Goal: Check status: Check status

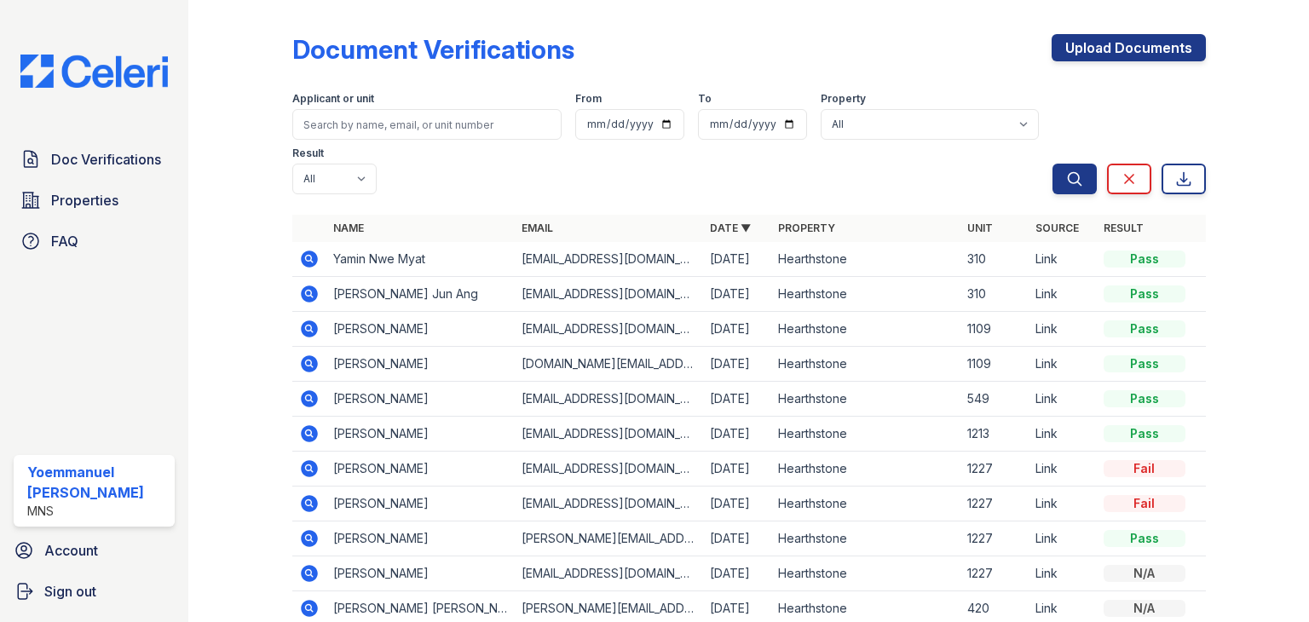
scroll to position [133, 0]
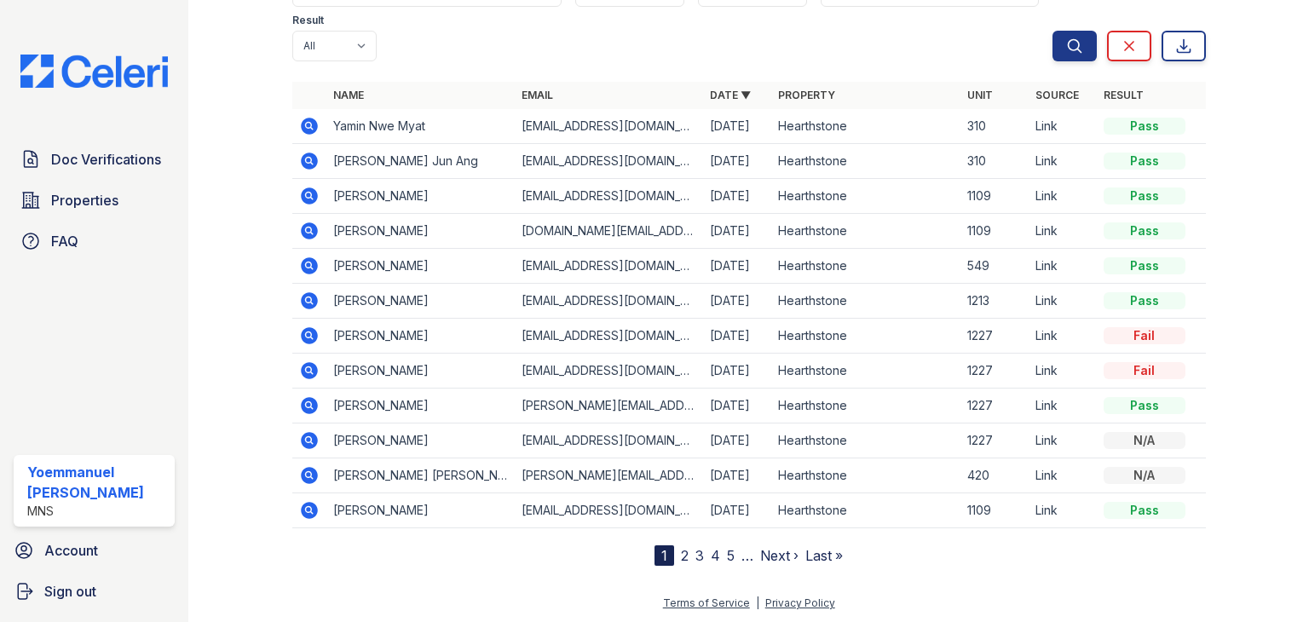
click at [301, 367] on icon at bounding box center [309, 370] width 17 height 17
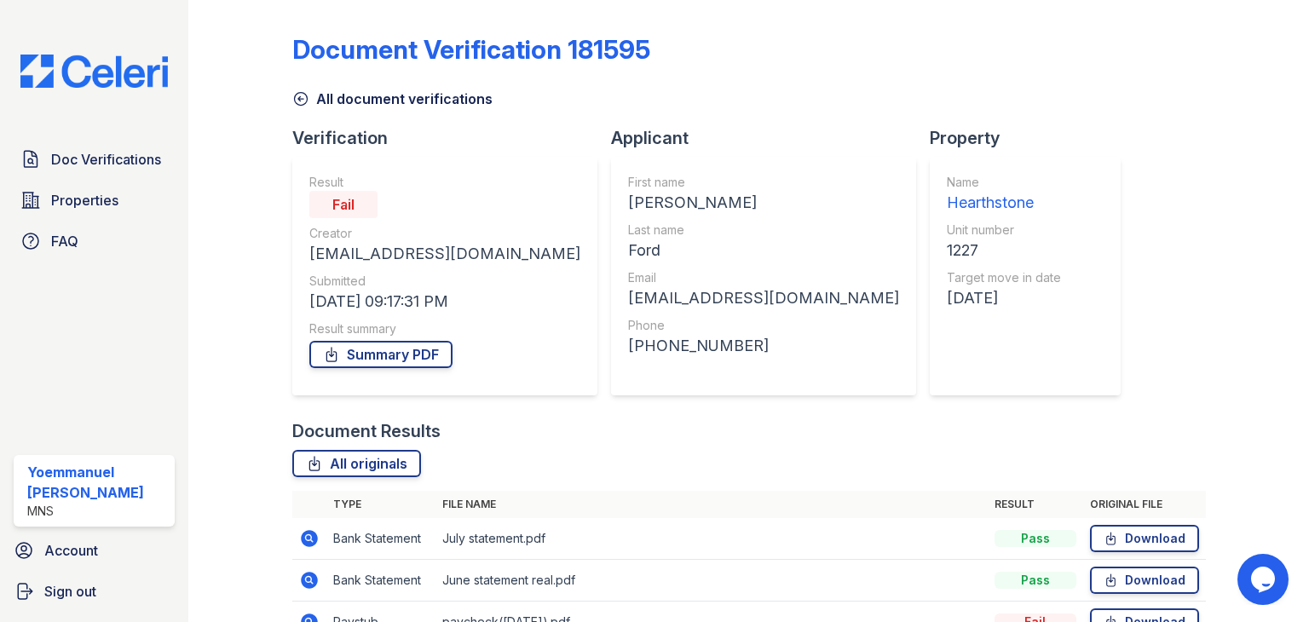
scroll to position [137, 0]
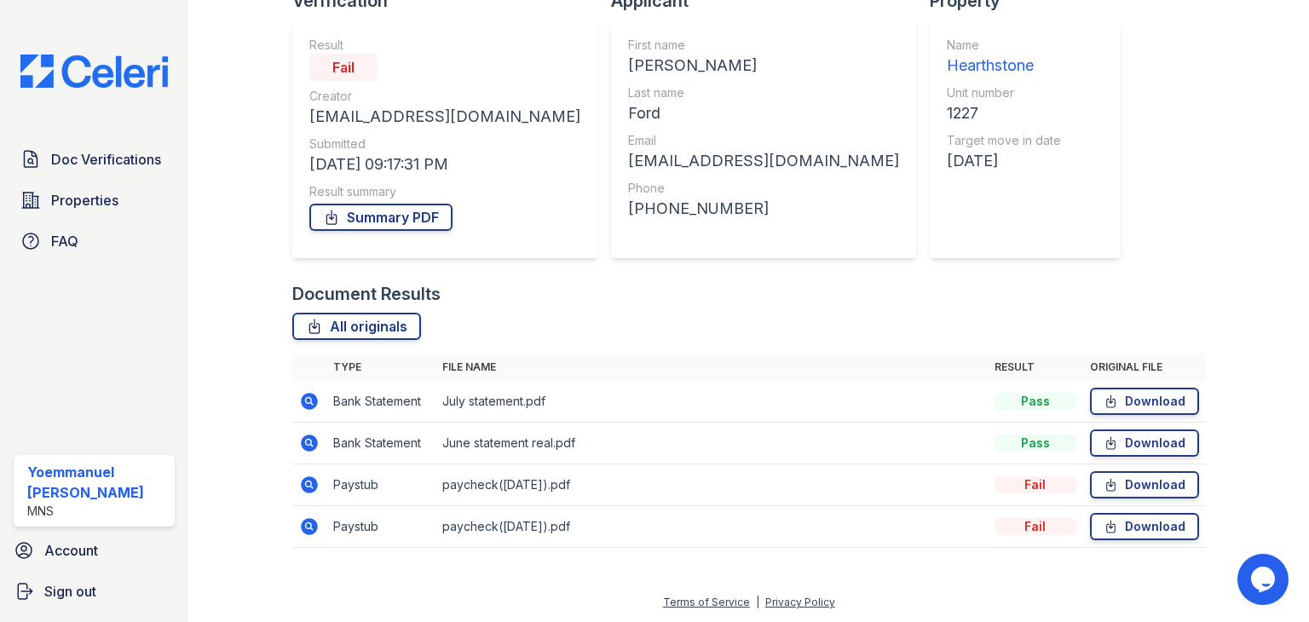
click at [313, 485] on icon at bounding box center [309, 484] width 17 height 17
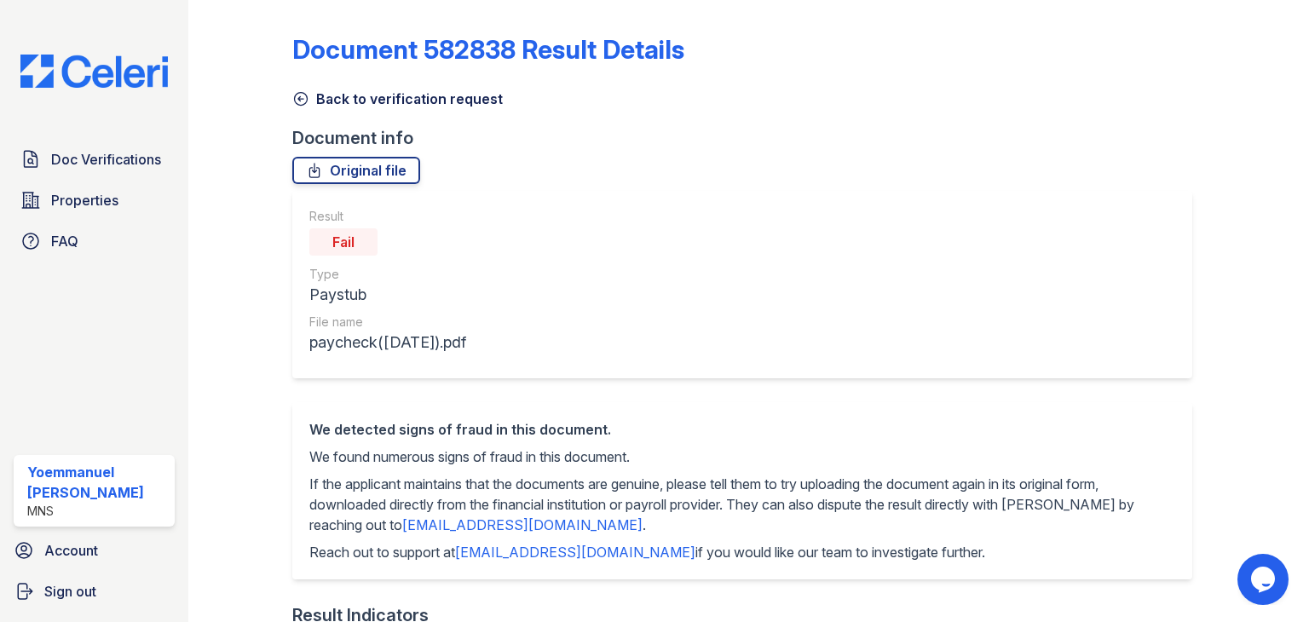
click at [306, 95] on icon at bounding box center [300, 98] width 17 height 17
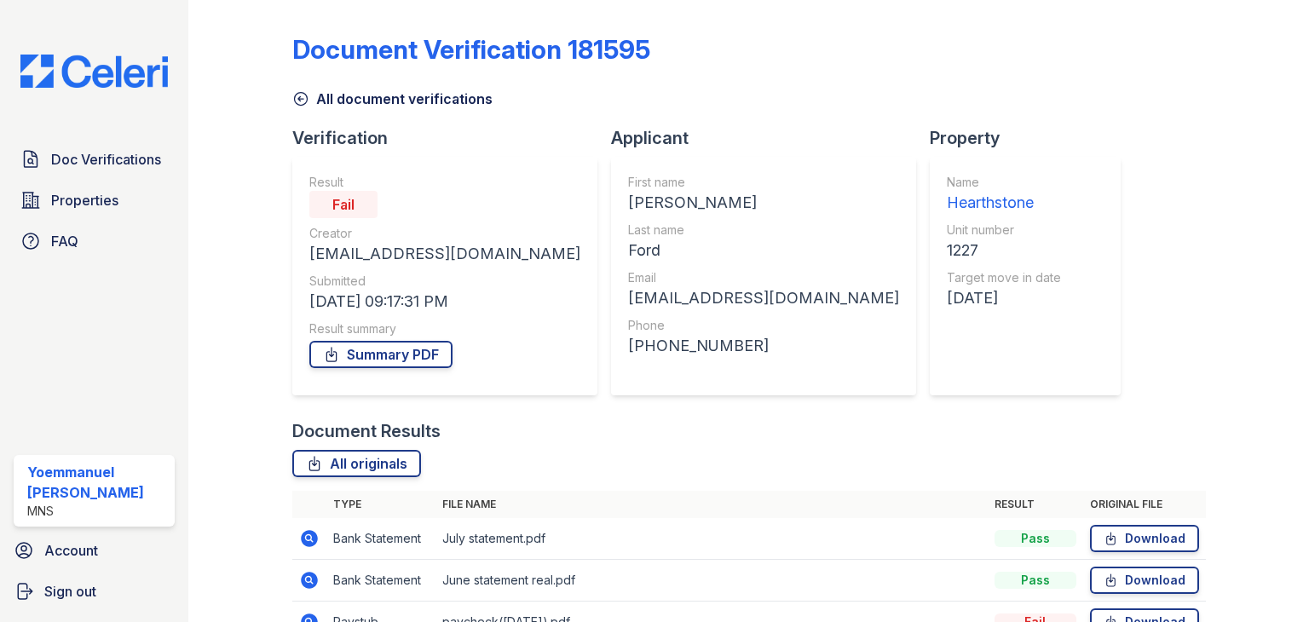
click at [299, 100] on icon at bounding box center [300, 98] width 17 height 17
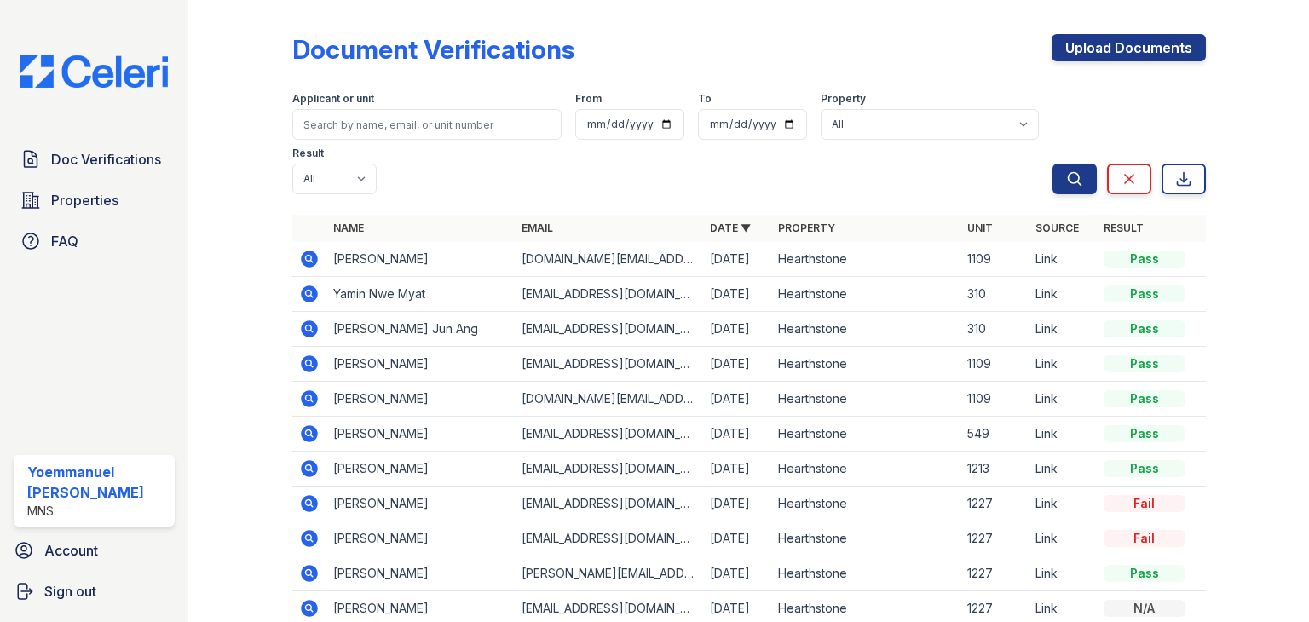
scroll to position [133, 0]
